Goal: Task Accomplishment & Management: Manage account settings

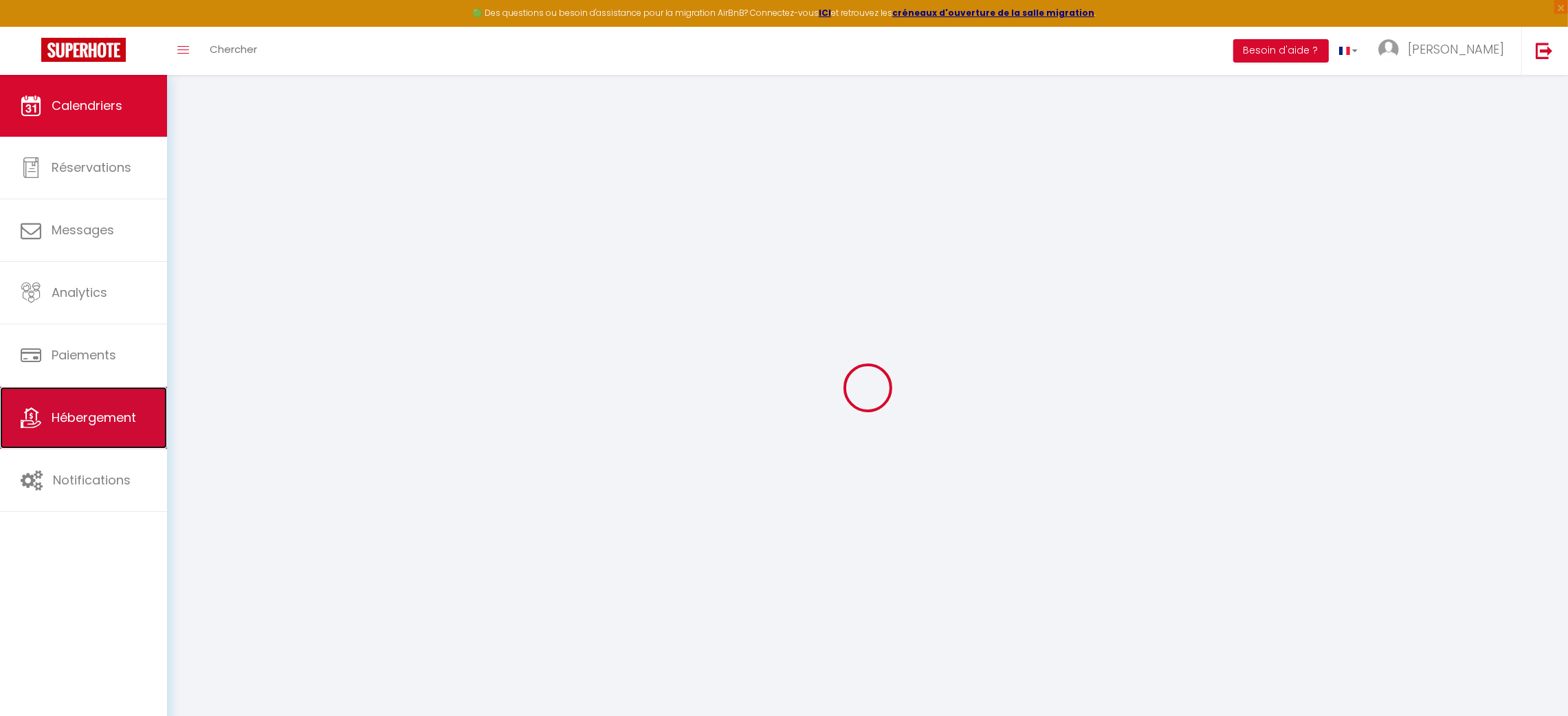
click at [85, 415] on span "Hébergement" at bounding box center [94, 417] width 85 height 17
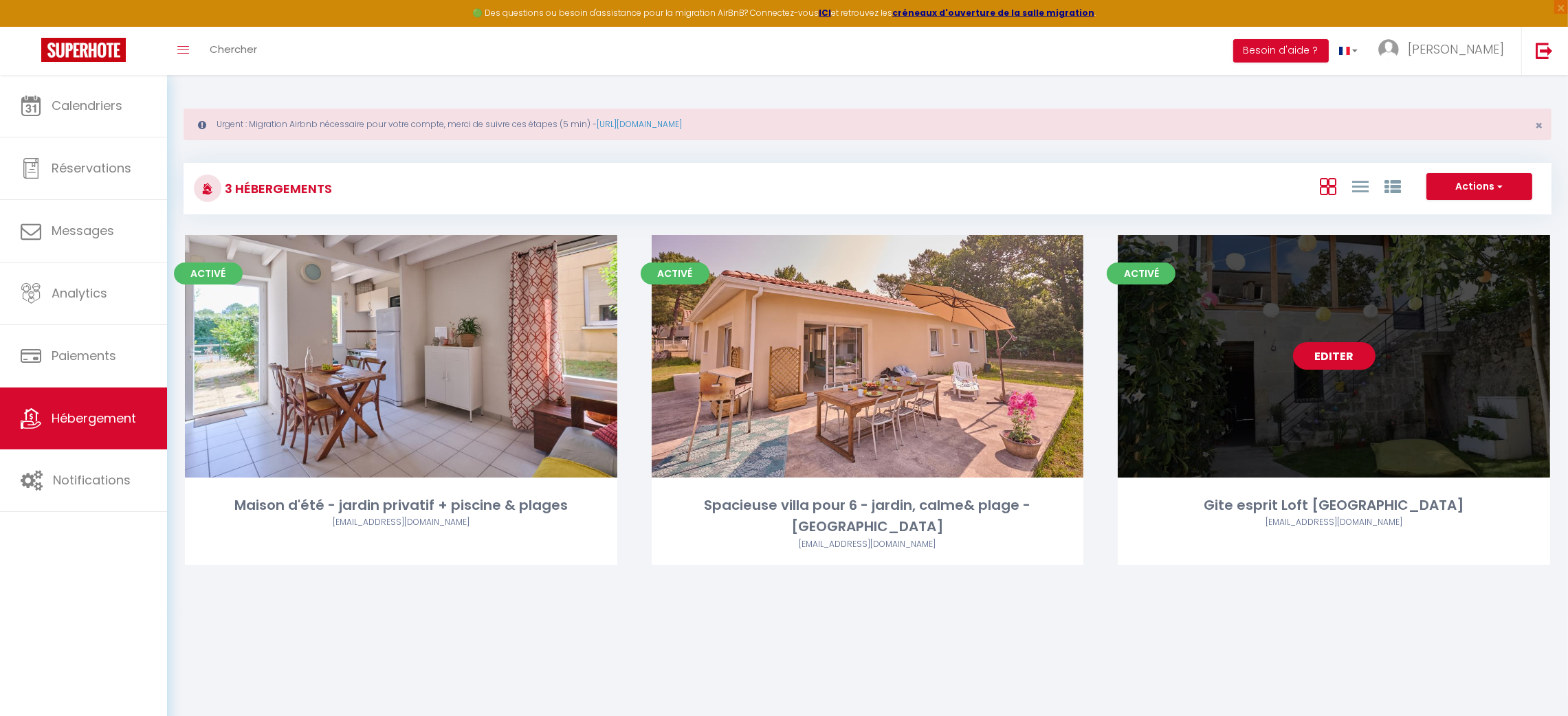
click at [1363, 353] on link "Editer" at bounding box center [1334, 356] width 82 height 28
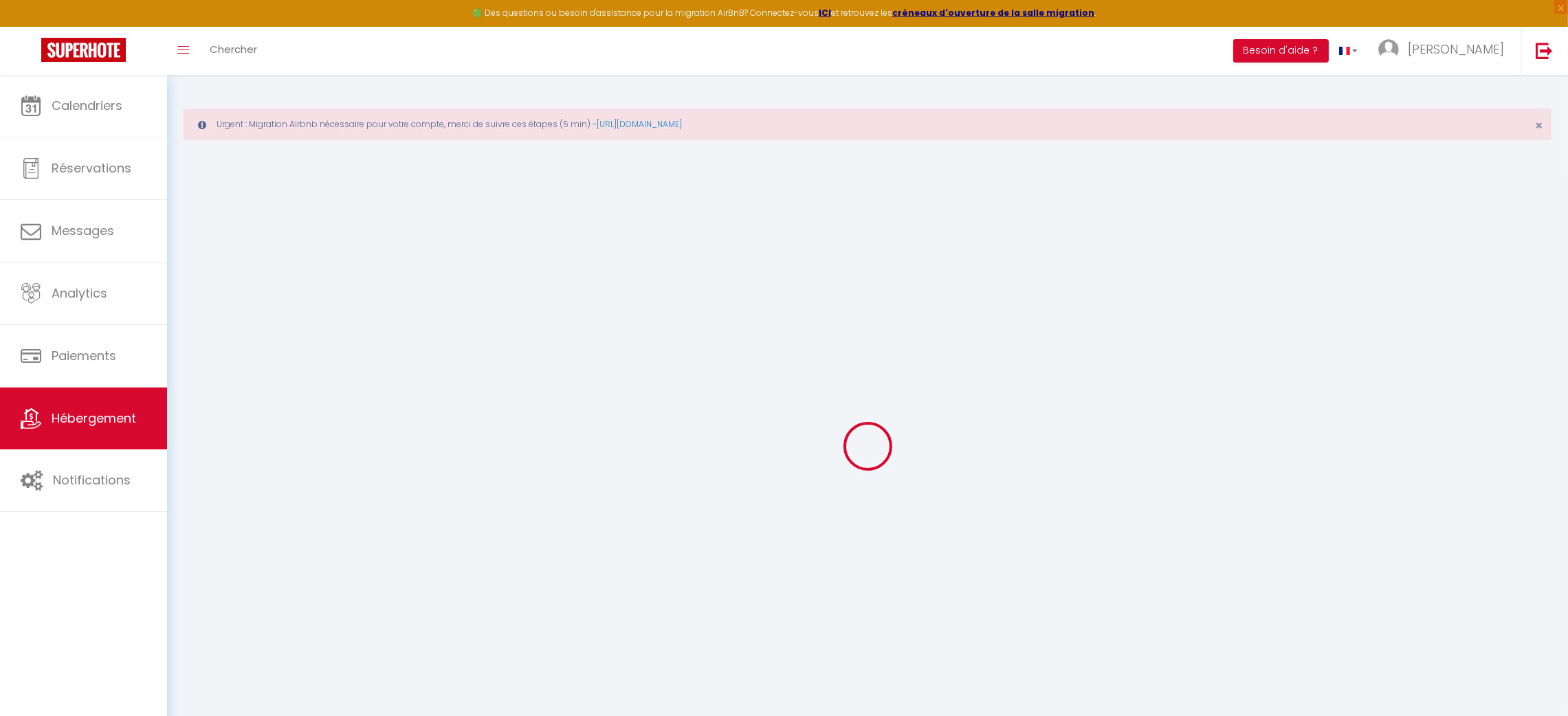
select select "+ 22 %"
select select "+ 45 %"
select select "+ 11 %"
select select "9819-38639745"
checkbox input "false"
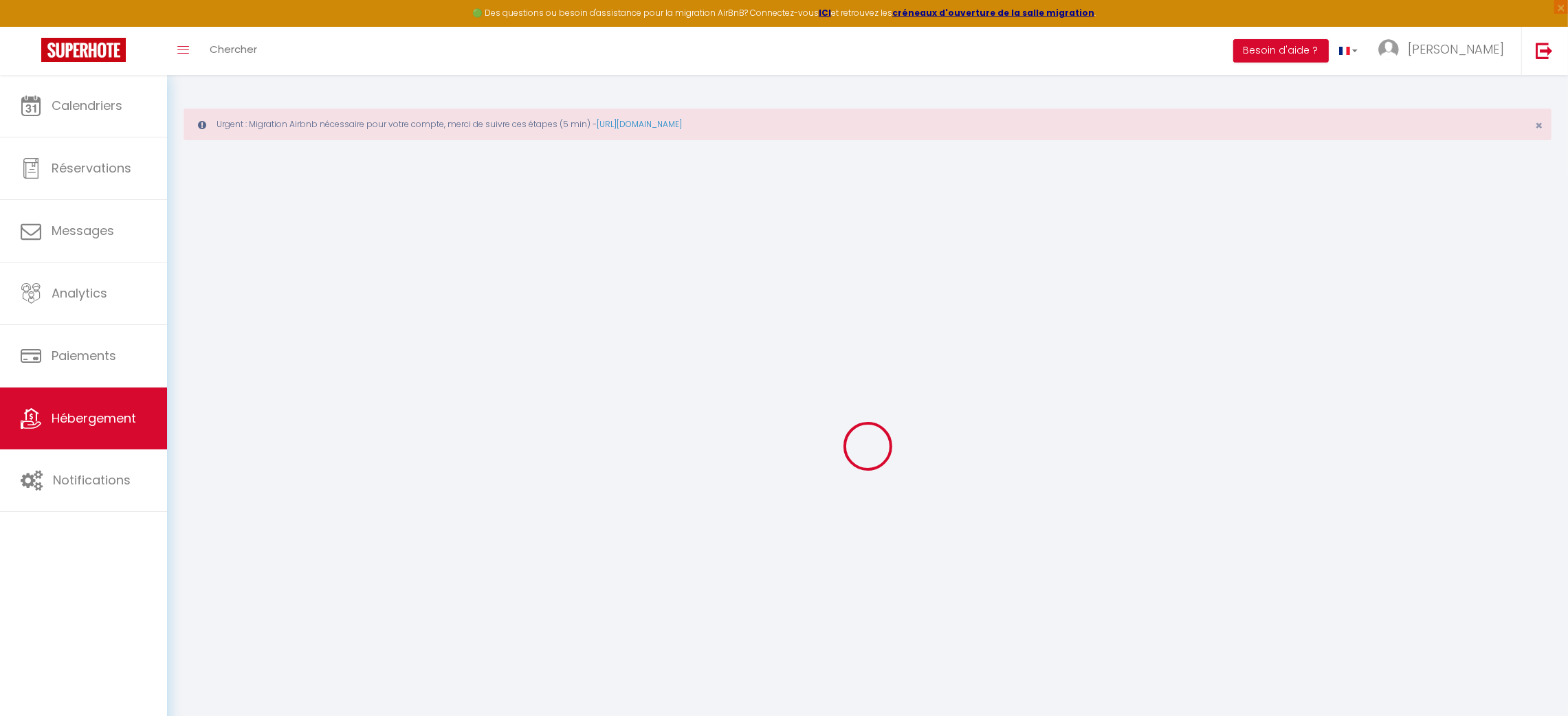
checkbox input "false"
select select "180"
select select "well_reviewed_guests"
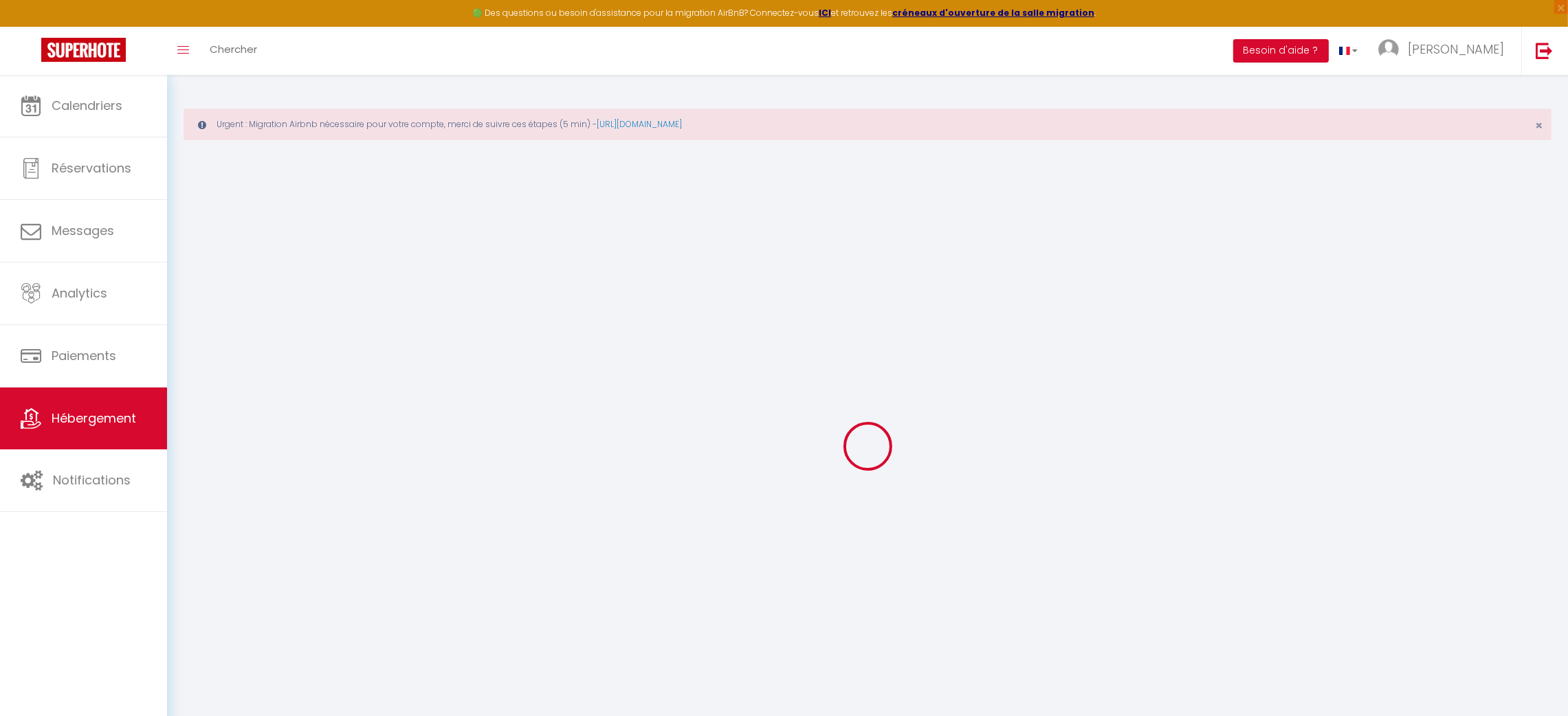
select select "EUR"
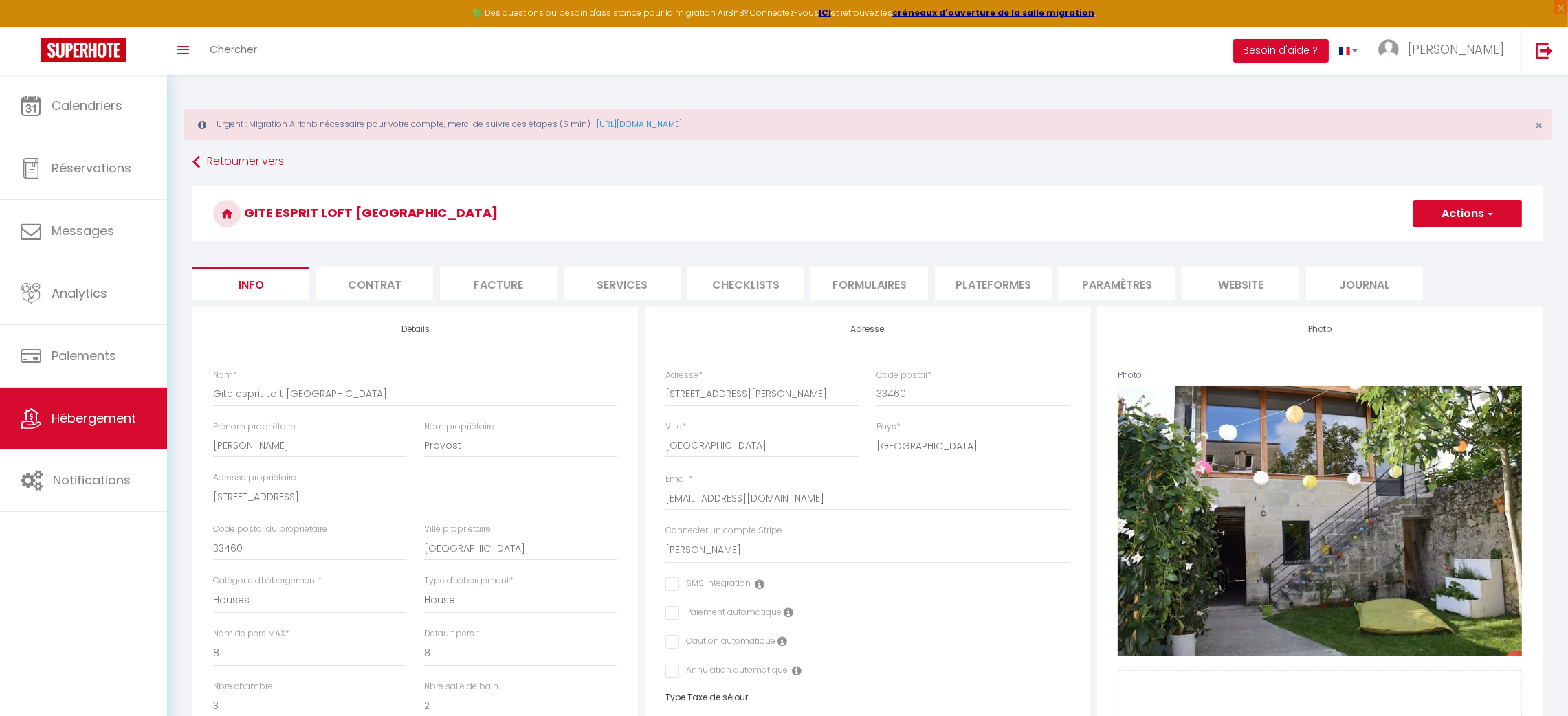
click at [971, 274] on li "Plateformes" at bounding box center [993, 283] width 116 height 33
select select
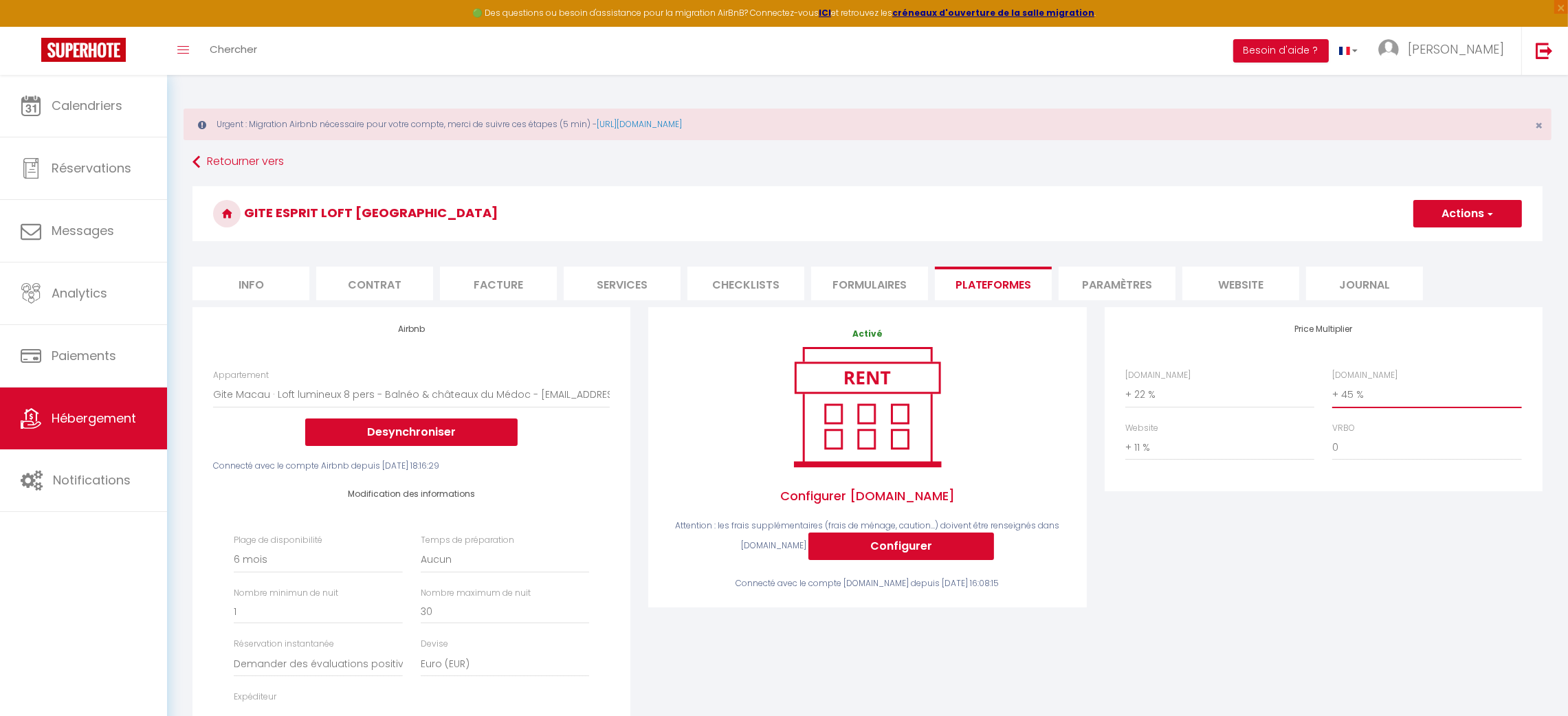
click at [1394, 397] on select "0 + 1 % + 2 % + 3 % + 4 % + 5 % + 6 % + 7 % + 8 % + 9 %" at bounding box center [1427, 394] width 189 height 26
select select "+ 50 %"
click at [1332, 382] on select "0 + 1 % + 2 % + 3 % + 4 % + 5 % + 6 % + 7 % + 8 % + 9 %" at bounding box center [1427, 394] width 189 height 26
select select
click at [1482, 220] on button "Actions" at bounding box center [1468, 214] width 109 height 28
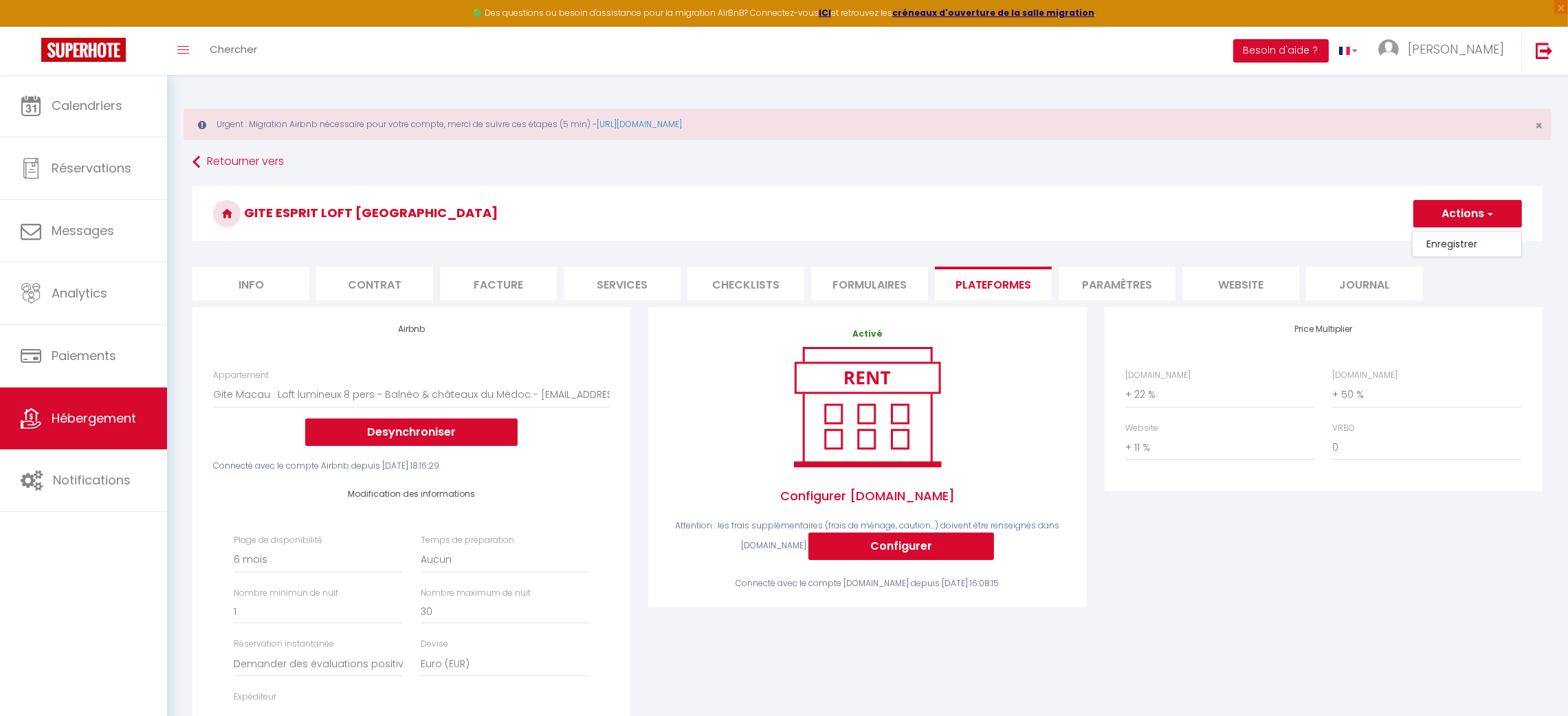
click at [1474, 240] on link "Enregistrer" at bounding box center [1467, 243] width 109 height 18
select select "180"
select select "well_reviewed_guests"
select select "EUR"
click at [964, 552] on button "Configurer" at bounding box center [901, 546] width 185 height 28
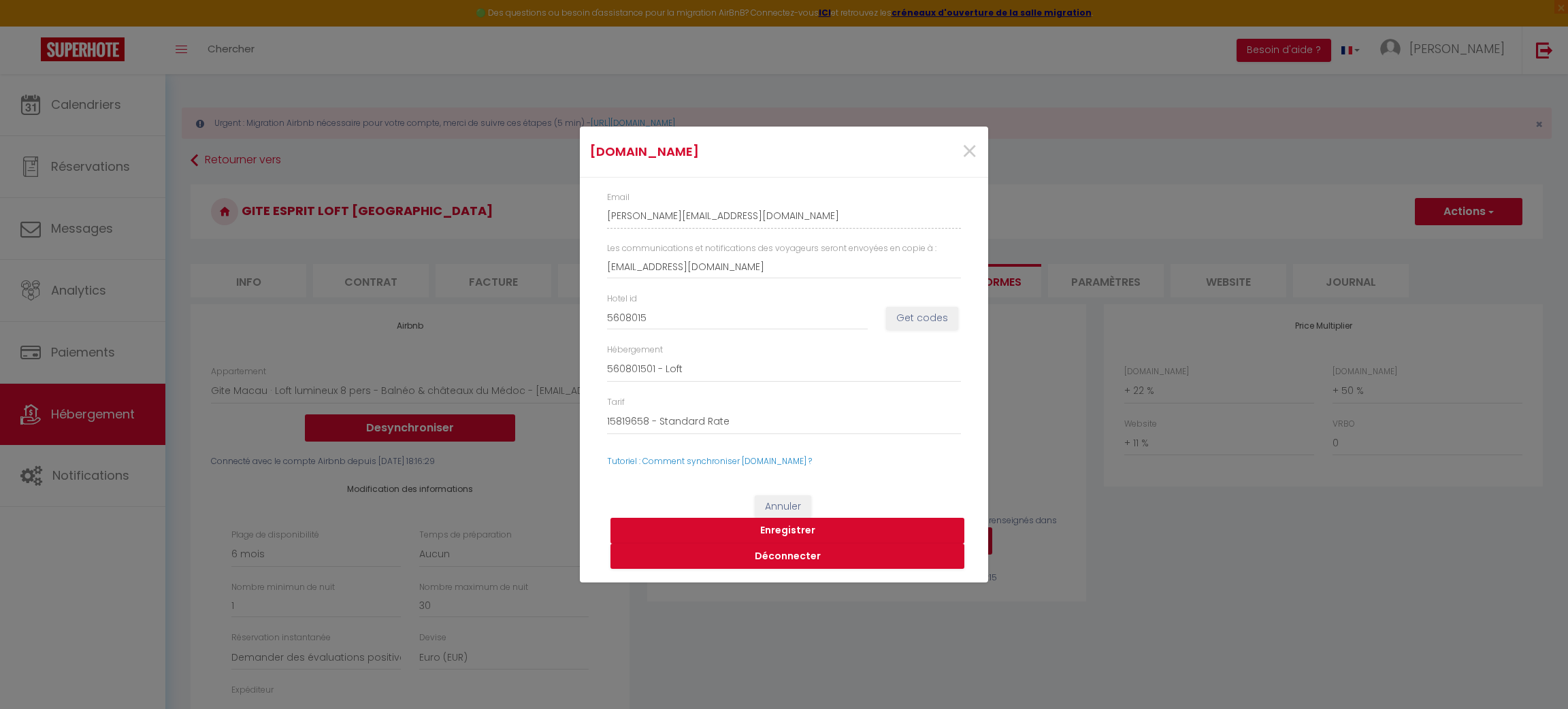
click at [775, 527] on button "Enregistrer" at bounding box center [787, 530] width 353 height 26
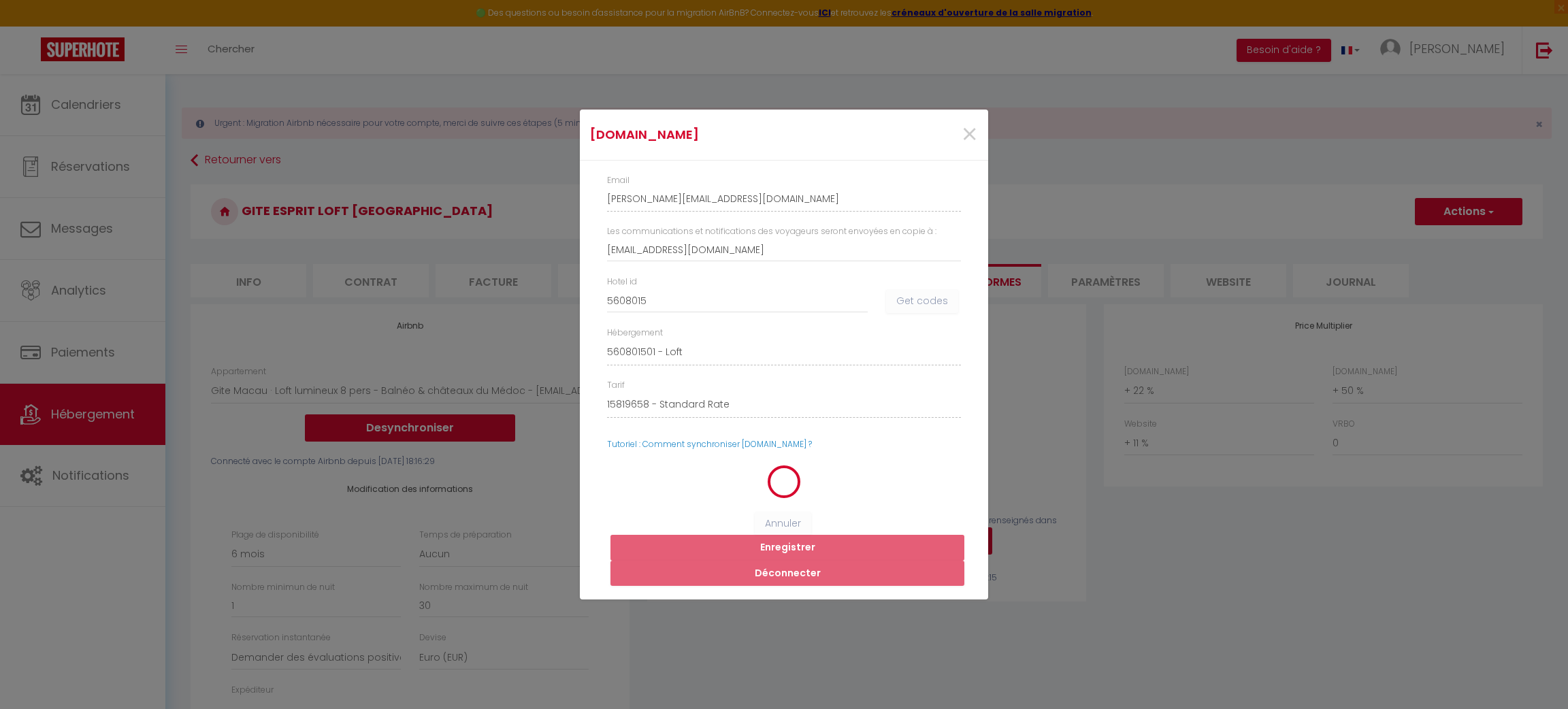
select select
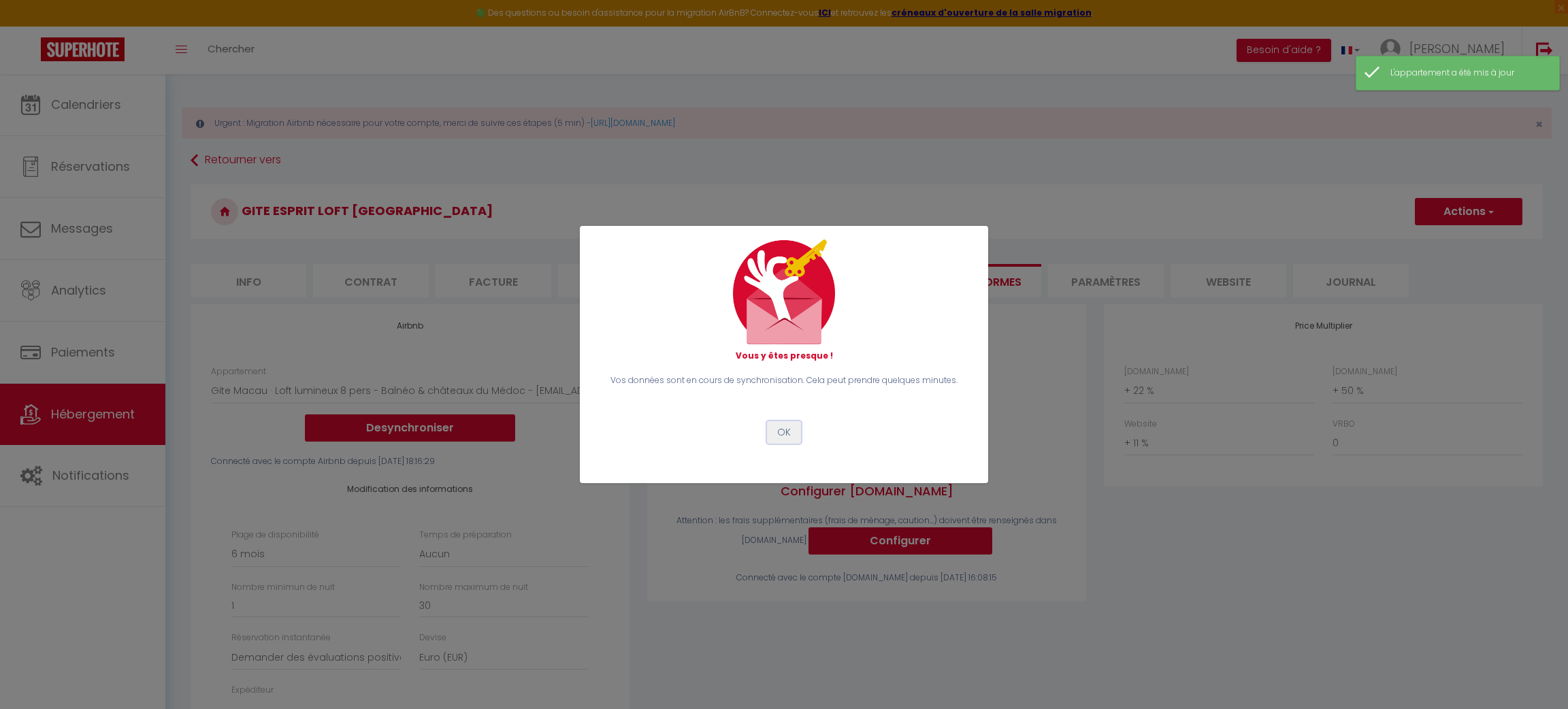
click at [787, 432] on button "OK" at bounding box center [784, 433] width 34 height 23
